Goal: Find specific page/section: Find specific page/section

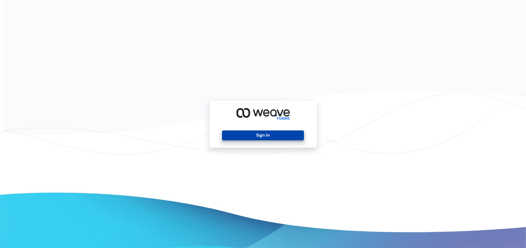
click at [254, 134] on button "Sign In" at bounding box center [263, 135] width 82 height 10
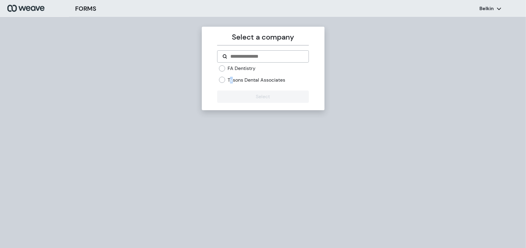
click at [232, 79] on label "Tysons Dental Associates" at bounding box center [257, 80] width 58 height 7
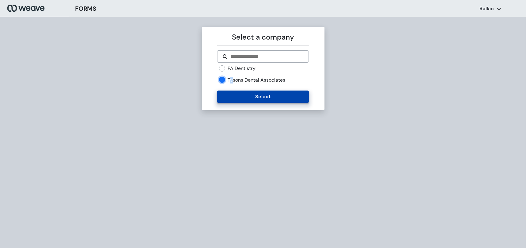
click at [233, 94] on button "Select" at bounding box center [263, 97] width 92 height 12
